Goal: Task Accomplishment & Management: Complete application form

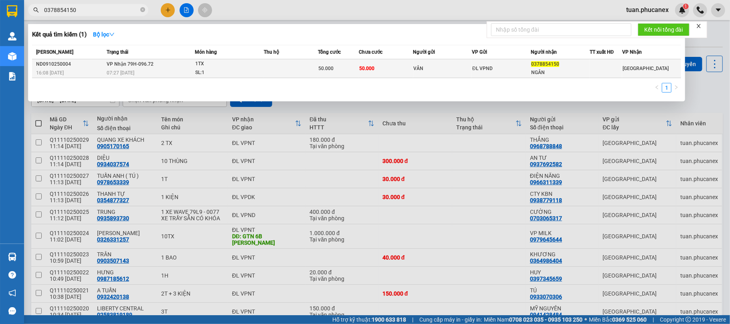
type input "0378854150"
click at [620, 74] on td at bounding box center [606, 68] width 32 height 19
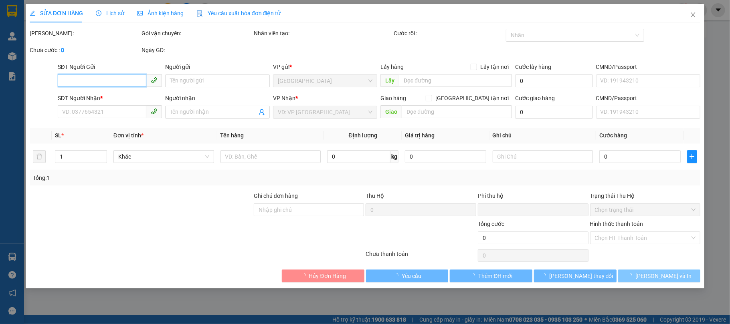
type input "VÂN"
type input "0378854150"
type input "NGÂN"
type input "0"
type input "50.000"
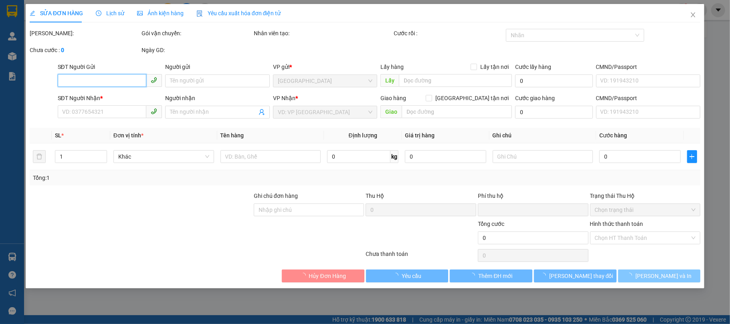
type input "50.000"
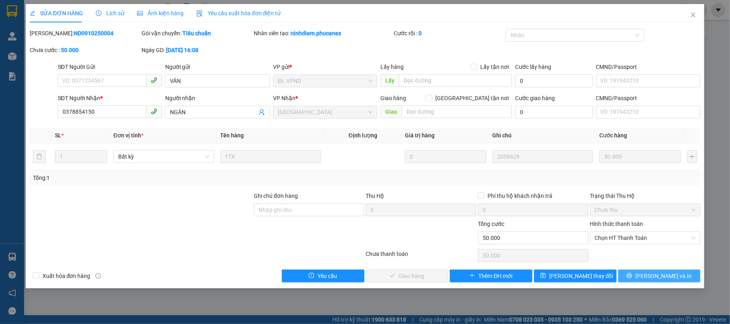
click at [670, 279] on span "[PERSON_NAME] và In" at bounding box center [663, 276] width 56 height 9
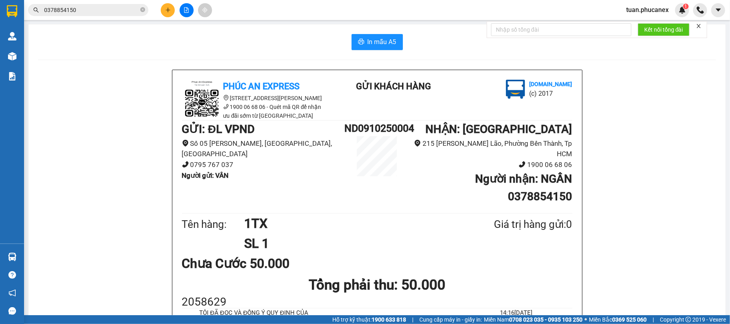
click at [71, 11] on input "0378854150" at bounding box center [91, 10] width 95 height 9
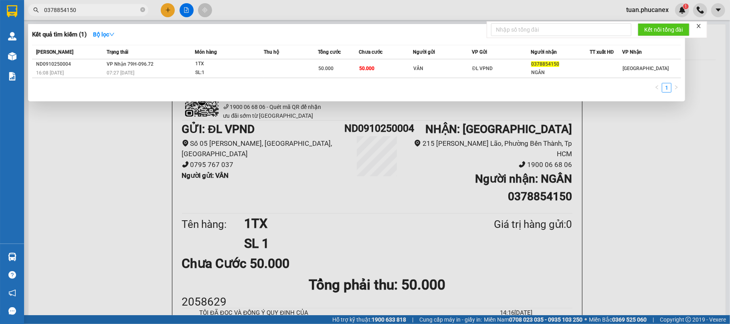
click at [88, 8] on input "0378854150" at bounding box center [91, 10] width 95 height 9
click at [89, 8] on input "0378854150" at bounding box center [91, 10] width 95 height 9
paste input "NT0410250003"
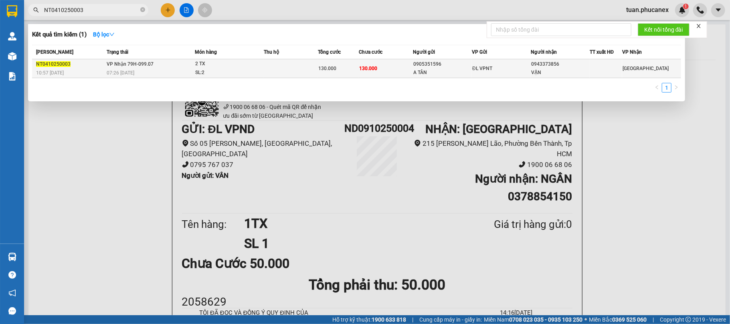
type input "NT0410250003"
click at [488, 71] on div "ĐL VPNT" at bounding box center [501, 68] width 58 height 9
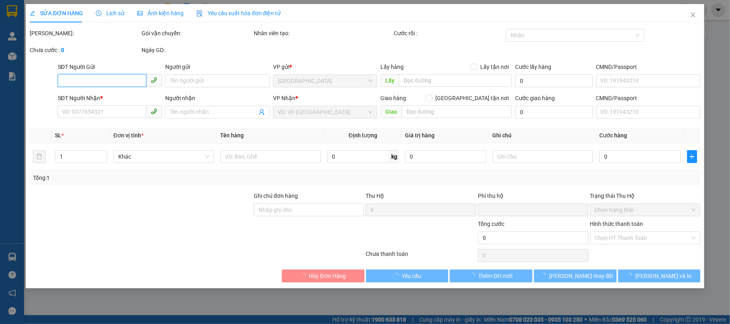
type input "0905351596"
type input "A TÂN"
type input "0943373856"
type input "VẬN"
type input "0"
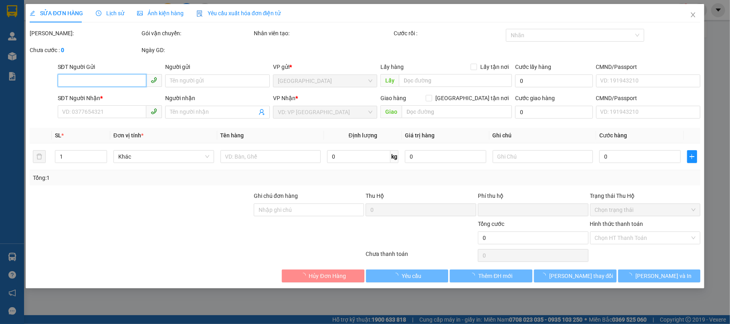
type input "130.000"
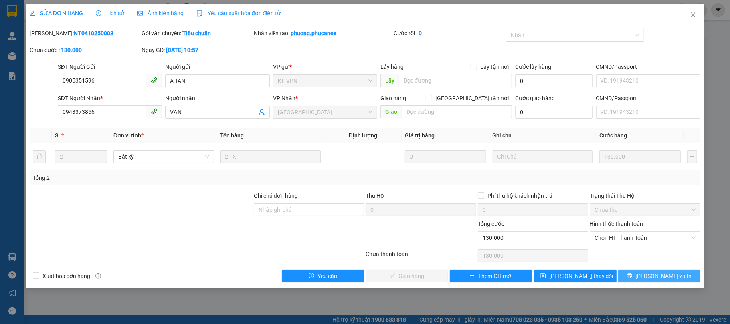
click at [656, 280] on span "[PERSON_NAME] và In" at bounding box center [663, 276] width 56 height 9
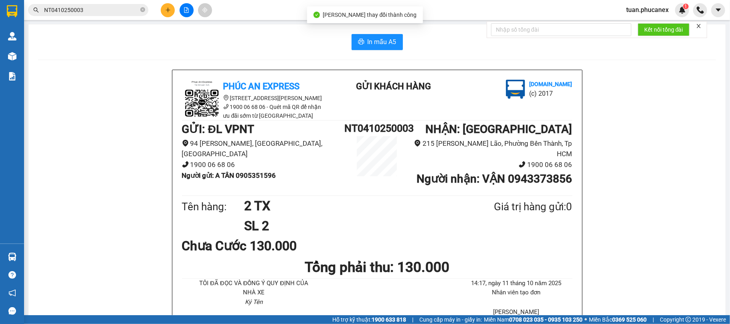
scroll to position [53, 0]
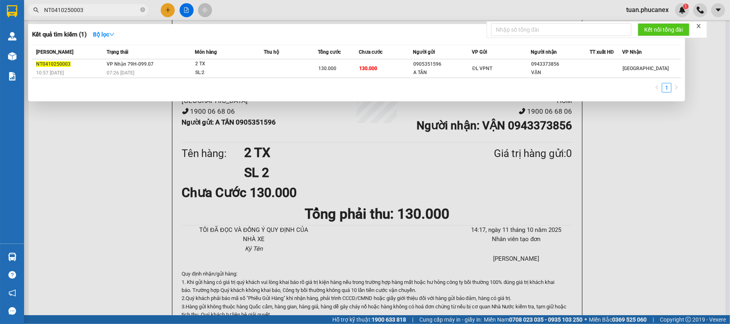
click at [94, 6] on input "NT0410250003" at bounding box center [91, 10] width 95 height 9
paste input "910250049"
type input "NT0910250049"
